Goal: Transaction & Acquisition: Purchase product/service

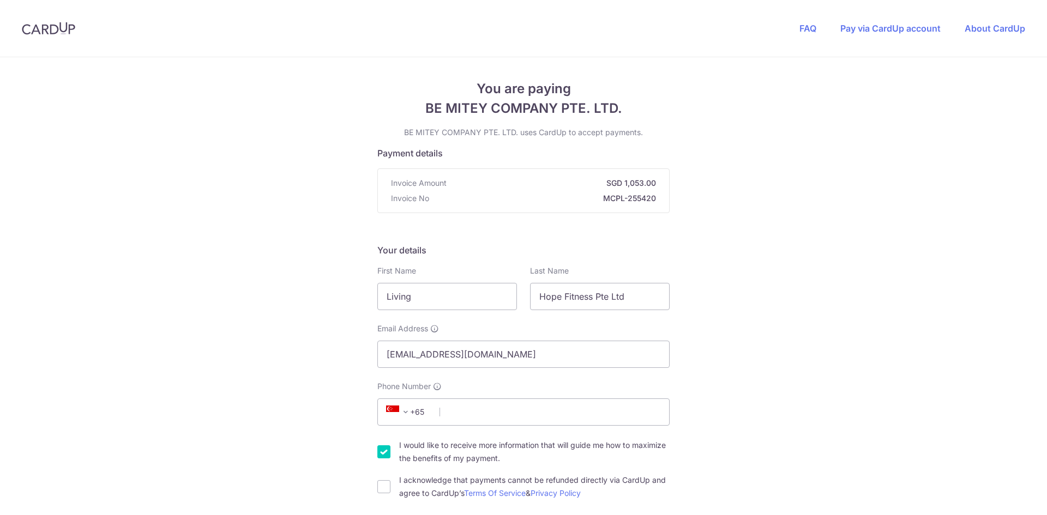
scroll to position [218, 0]
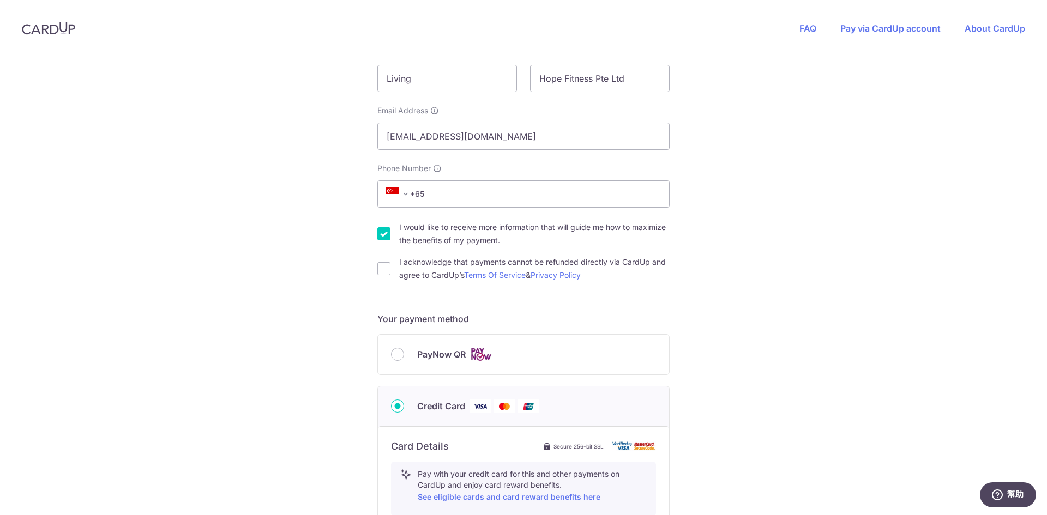
click at [429, 355] on span "PayNow QR" at bounding box center [441, 354] width 49 height 13
click at [404, 355] on input "PayNow QR" at bounding box center [397, 354] width 13 height 13
radio input "true"
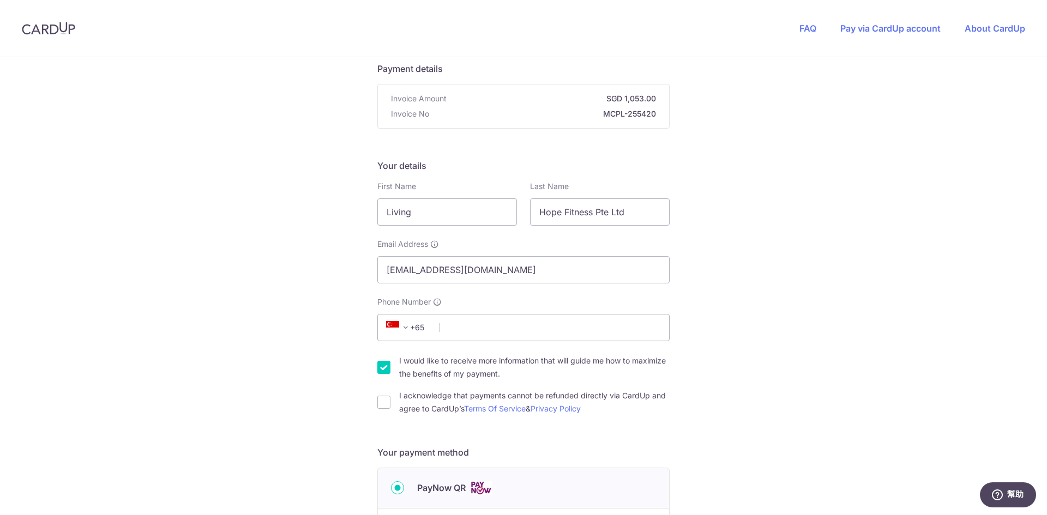
scroll to position [55, 0]
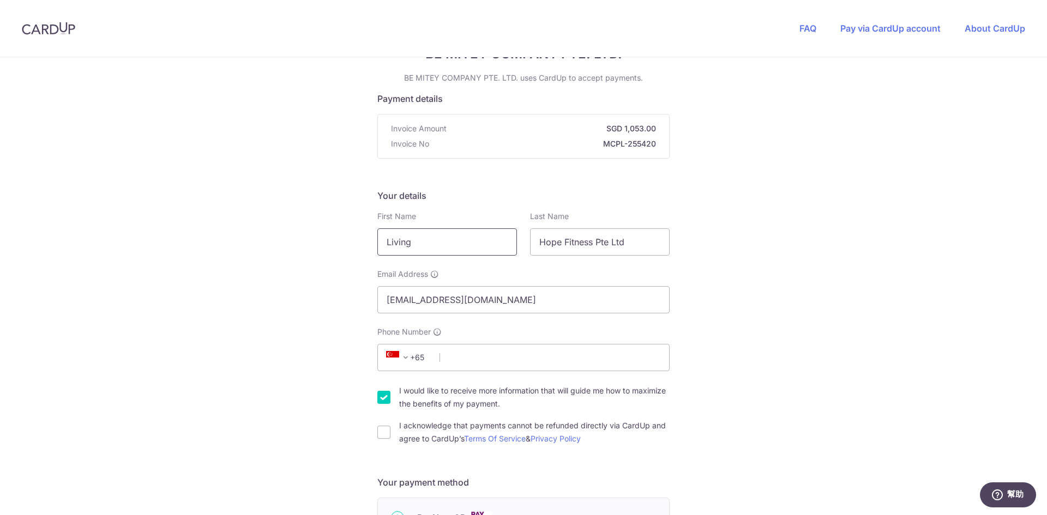
drag, startPoint x: 455, startPoint y: 249, endPoint x: 243, endPoint y: 248, distance: 212.2
click at [243, 248] on div "You are paying BE MITEY COMPANY PTE. LTD. BE MITEY COMPANY PTE. LTD. uses CardU…" at bounding box center [523, 401] width 1047 height 797
type input "[PERSON_NAME]"
click at [522, 361] on input "Phone Number" at bounding box center [523, 357] width 292 height 27
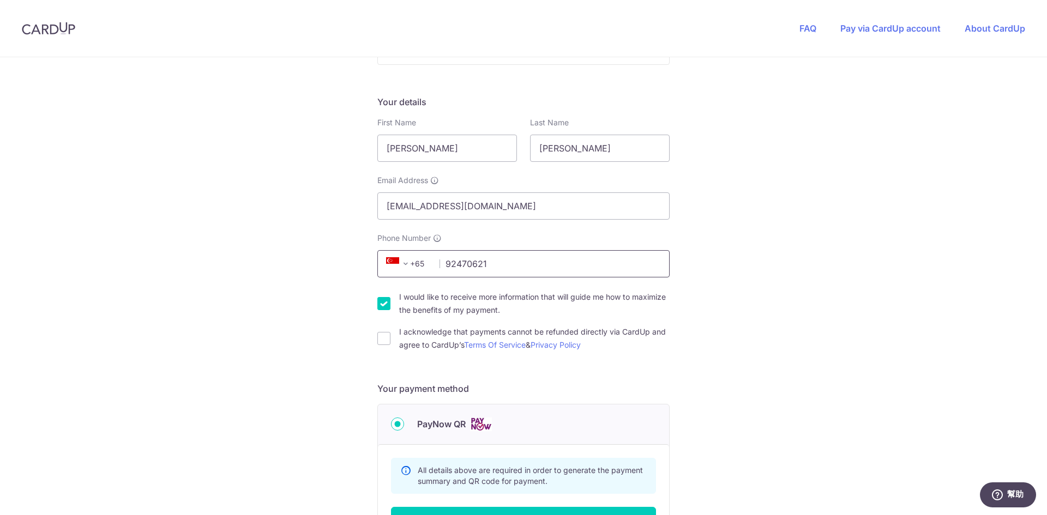
scroll to position [164, 0]
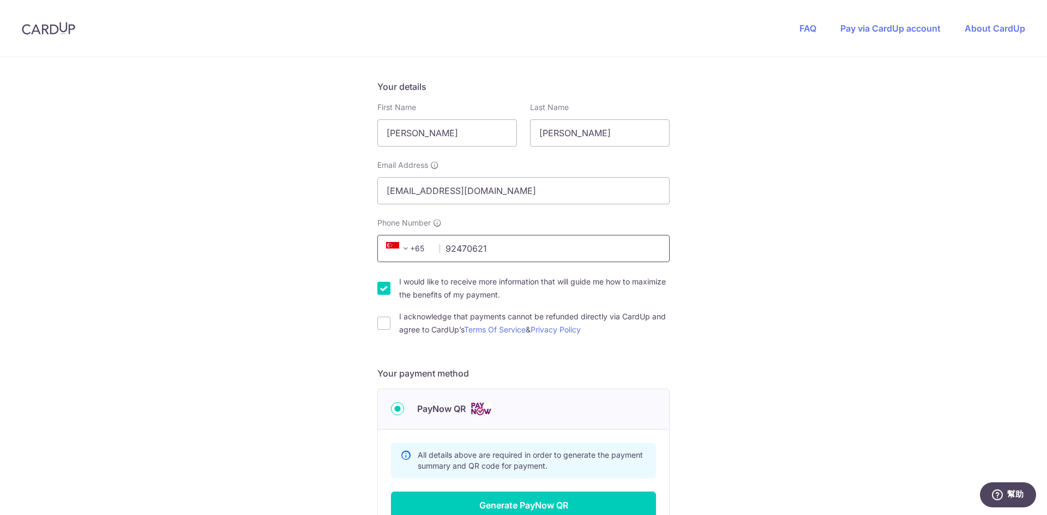
type input "92470621"
click at [379, 290] on input "I would like to receive more information that will guide me how to maximize the…" at bounding box center [383, 288] width 13 height 13
checkbox input "false"
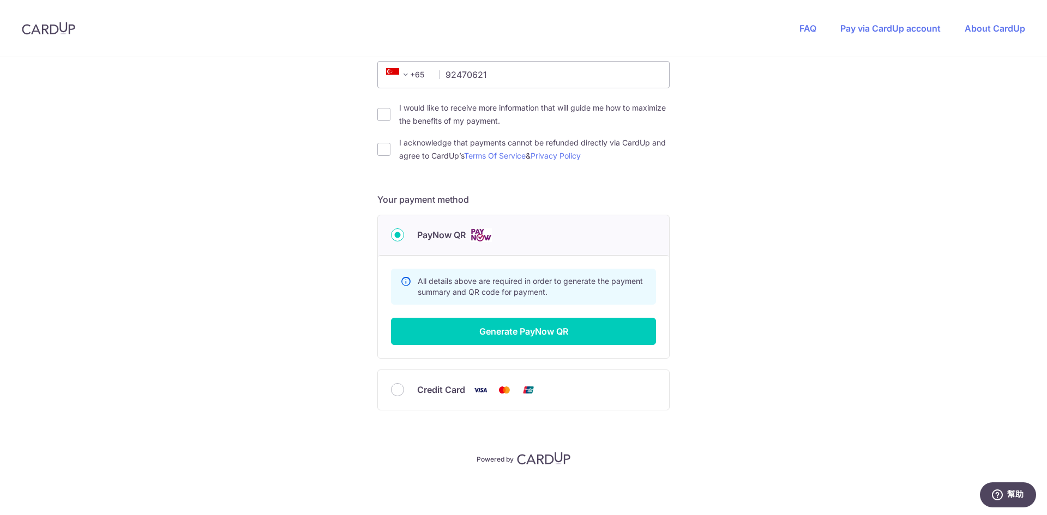
scroll to position [339, 0]
click at [441, 337] on button "Generate PayNow QR" at bounding box center [523, 330] width 265 height 27
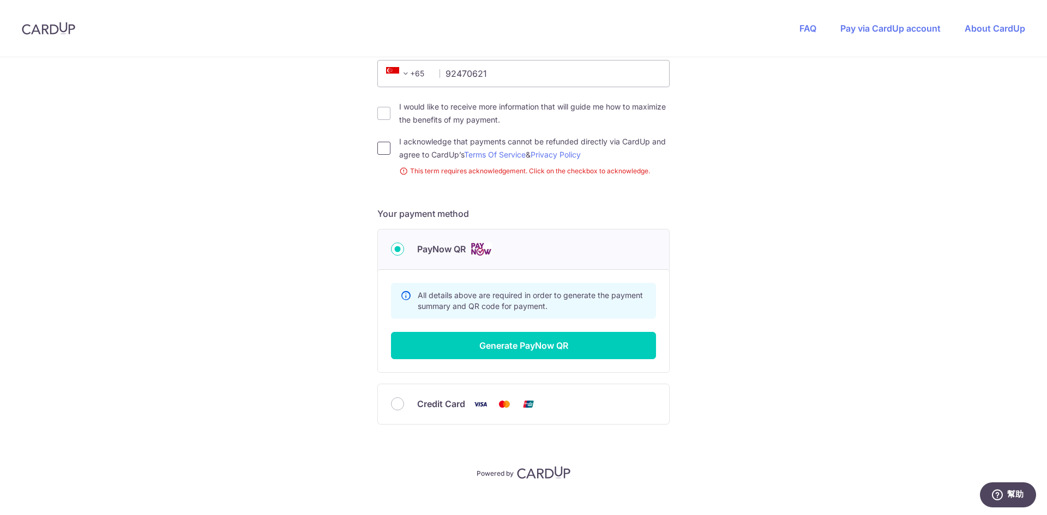
click at [377, 147] on input "I acknowledge that payments cannot be refunded directly via CardUp and agree to…" at bounding box center [383, 148] width 13 height 13
checkbox input "true"
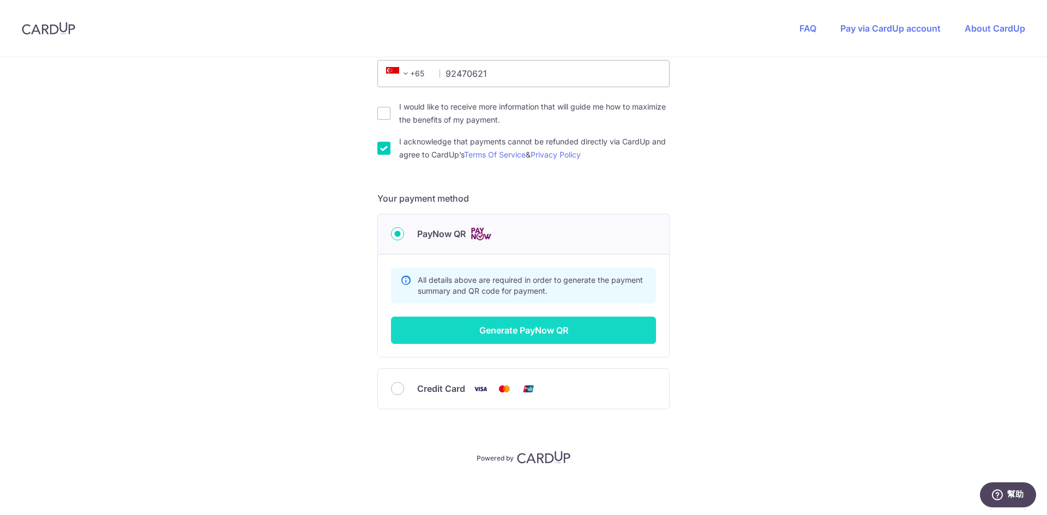
click at [506, 329] on button "Generate PayNow QR" at bounding box center [523, 330] width 265 height 27
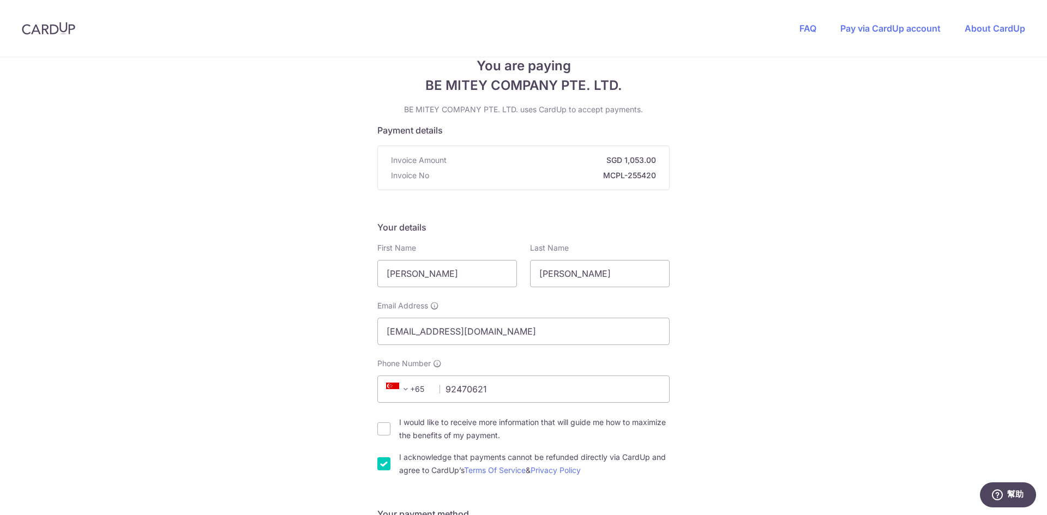
scroll to position [0, 0]
